Goal: Information Seeking & Learning: Learn about a topic

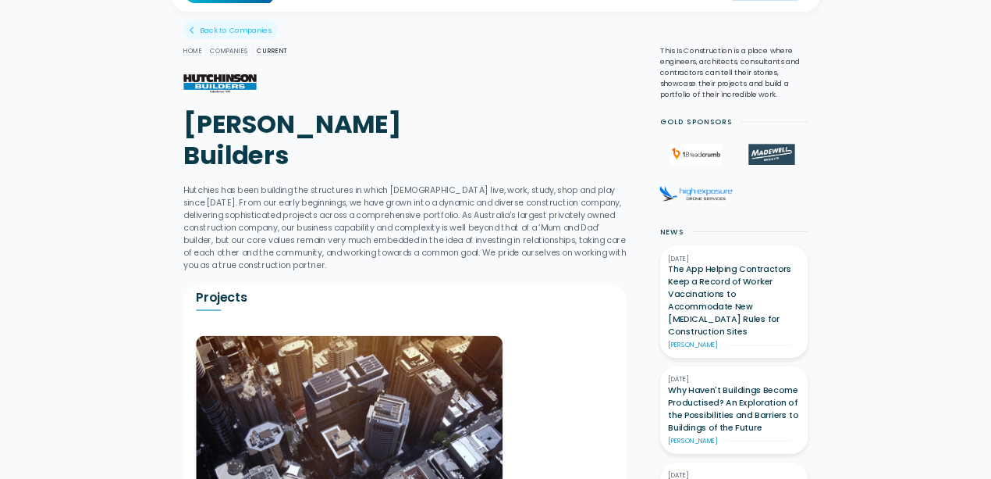
scroll to position [78, 0]
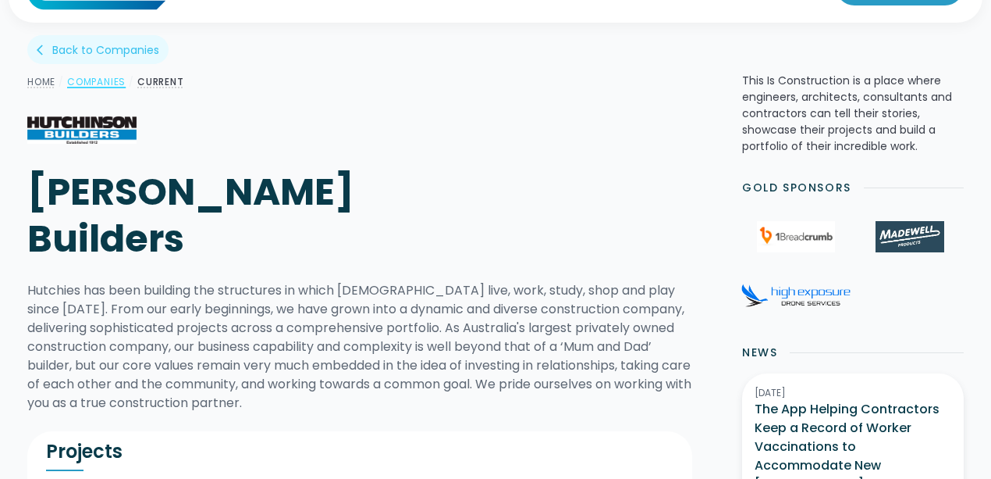
drag, startPoint x: 1379, startPoint y: 0, endPoint x: 103, endPoint y: 81, distance: 1278.9
click at [103, 81] on link "Companies" at bounding box center [96, 81] width 59 height 13
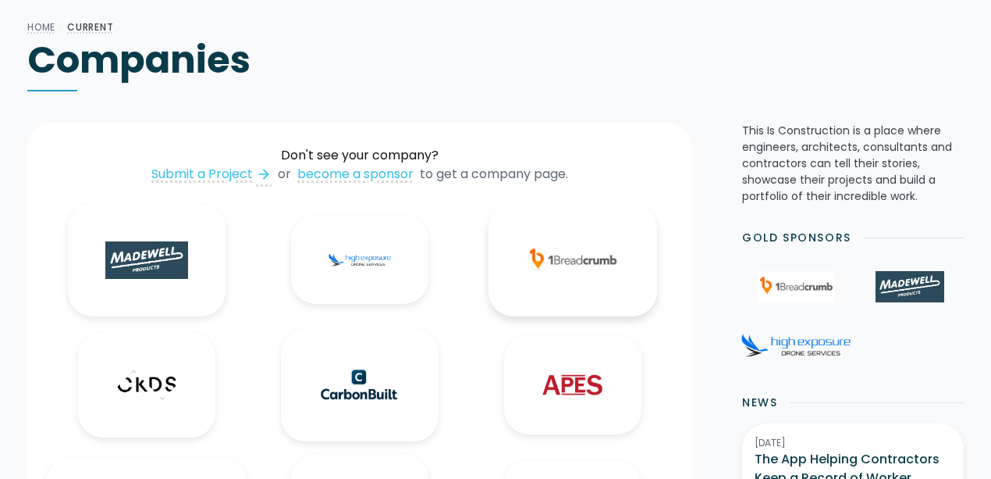
scroll to position [104, 0]
